Goal: Transaction & Acquisition: Register for event/course

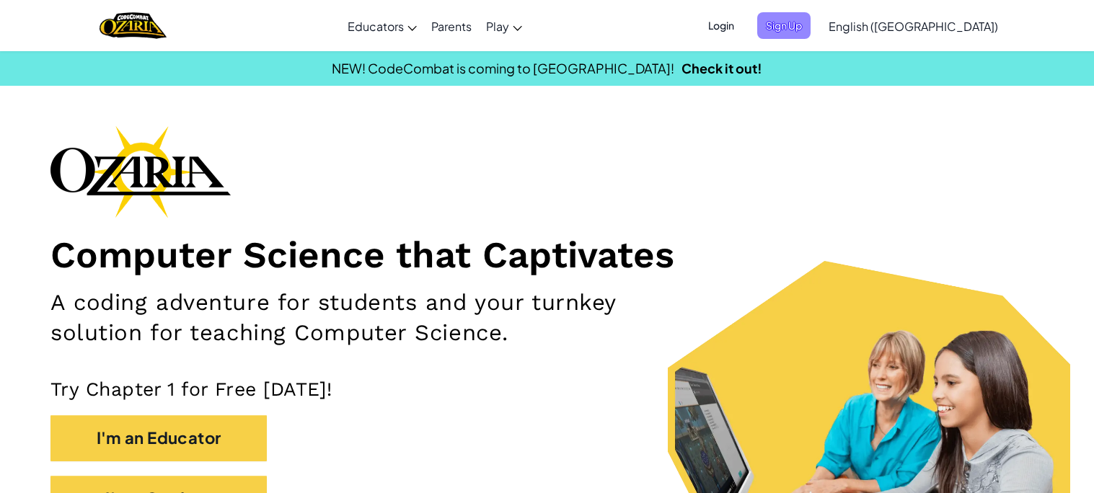
click at [811, 27] on span "Sign Up" at bounding box center [783, 25] width 53 height 27
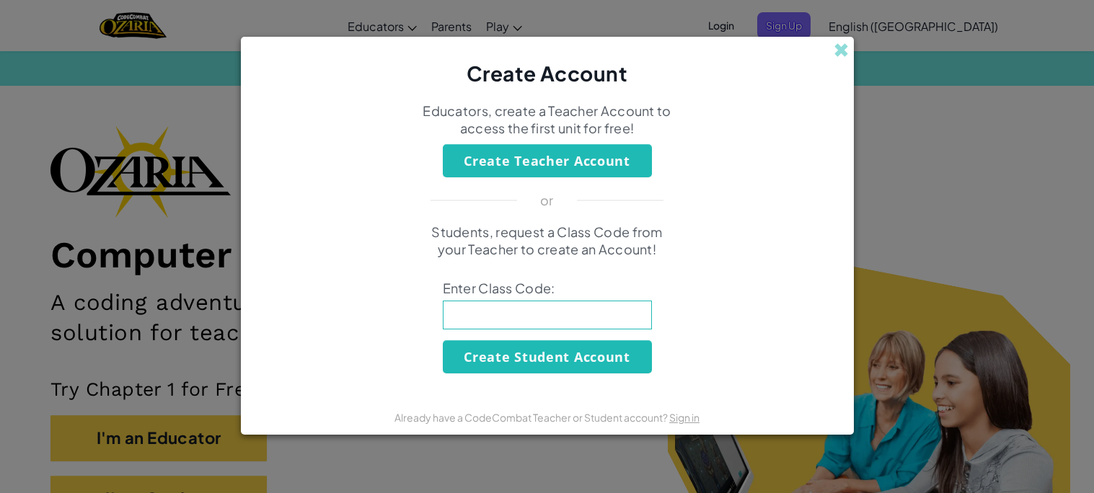
click at [504, 314] on input at bounding box center [547, 315] width 209 height 29
type input "BagShelfHelp"
click at [534, 361] on button "Create Student Account" at bounding box center [547, 356] width 209 height 33
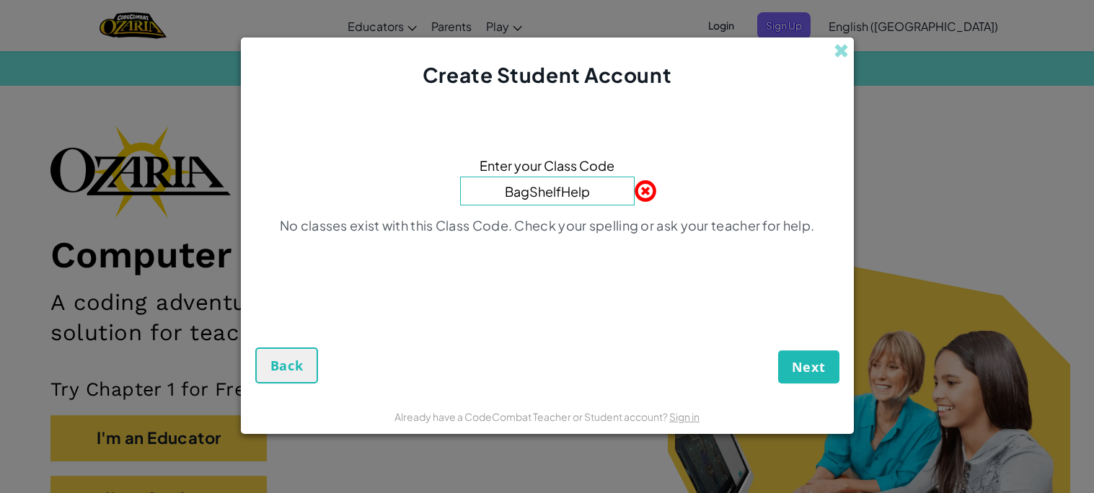
click at [570, 198] on input "BagShelfHelp" at bounding box center [547, 191] width 175 height 29
type input "BagSharpHelp"
click at [778, 350] on button "Next" at bounding box center [808, 366] width 61 height 33
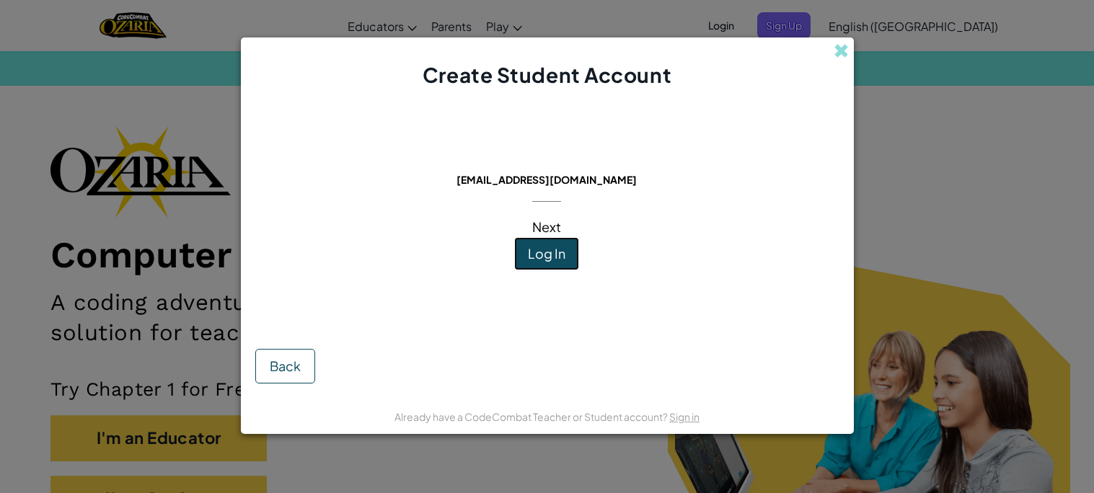
click at [546, 257] on span "Log In" at bounding box center [546, 253] width 37 height 17
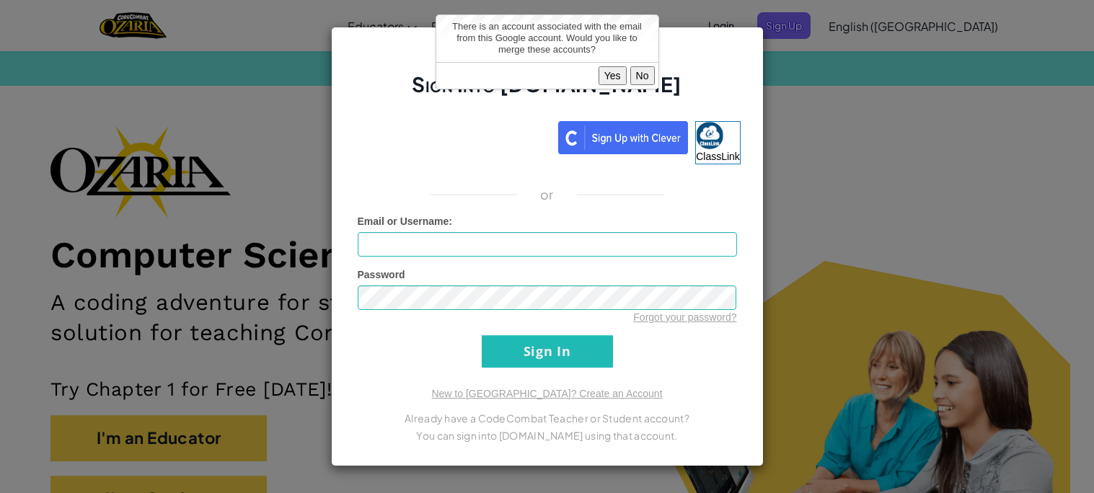
click at [648, 76] on button "No" at bounding box center [642, 75] width 25 height 19
click at [640, 74] on button "No" at bounding box center [642, 75] width 25 height 19
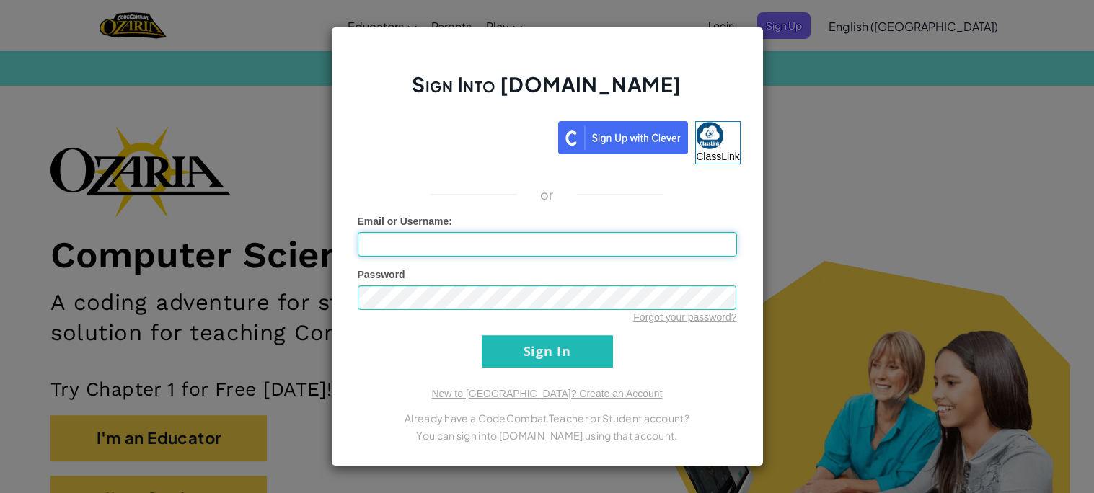
click at [517, 252] on input "Email or Username :" at bounding box center [547, 244] width 379 height 25
type input "[EMAIL_ADDRESS][DOMAIN_NAME]"
click at [557, 355] on input "Sign In" at bounding box center [547, 351] width 131 height 32
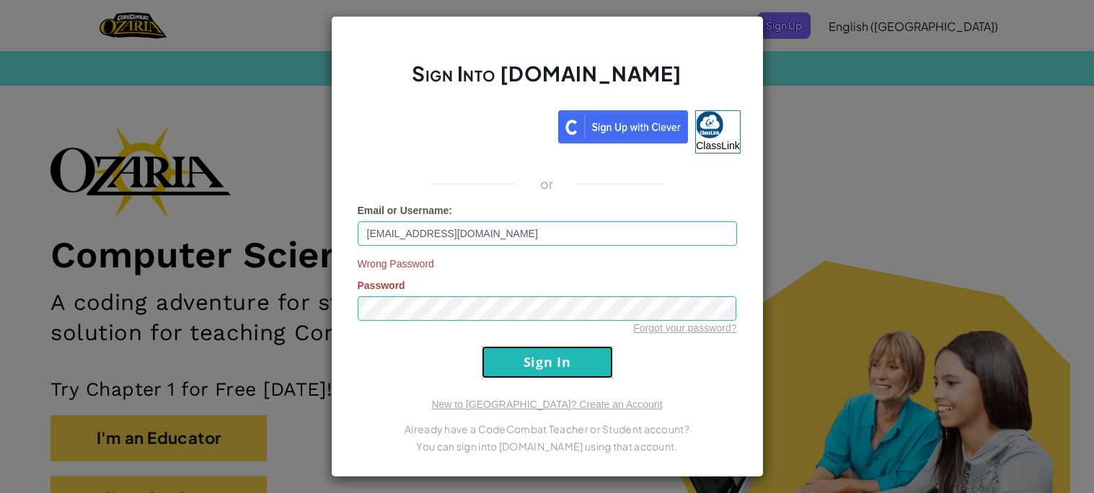
click at [502, 350] on input "Sign In" at bounding box center [547, 362] width 131 height 32
